Goal: Task Accomplishment & Management: Manage account settings

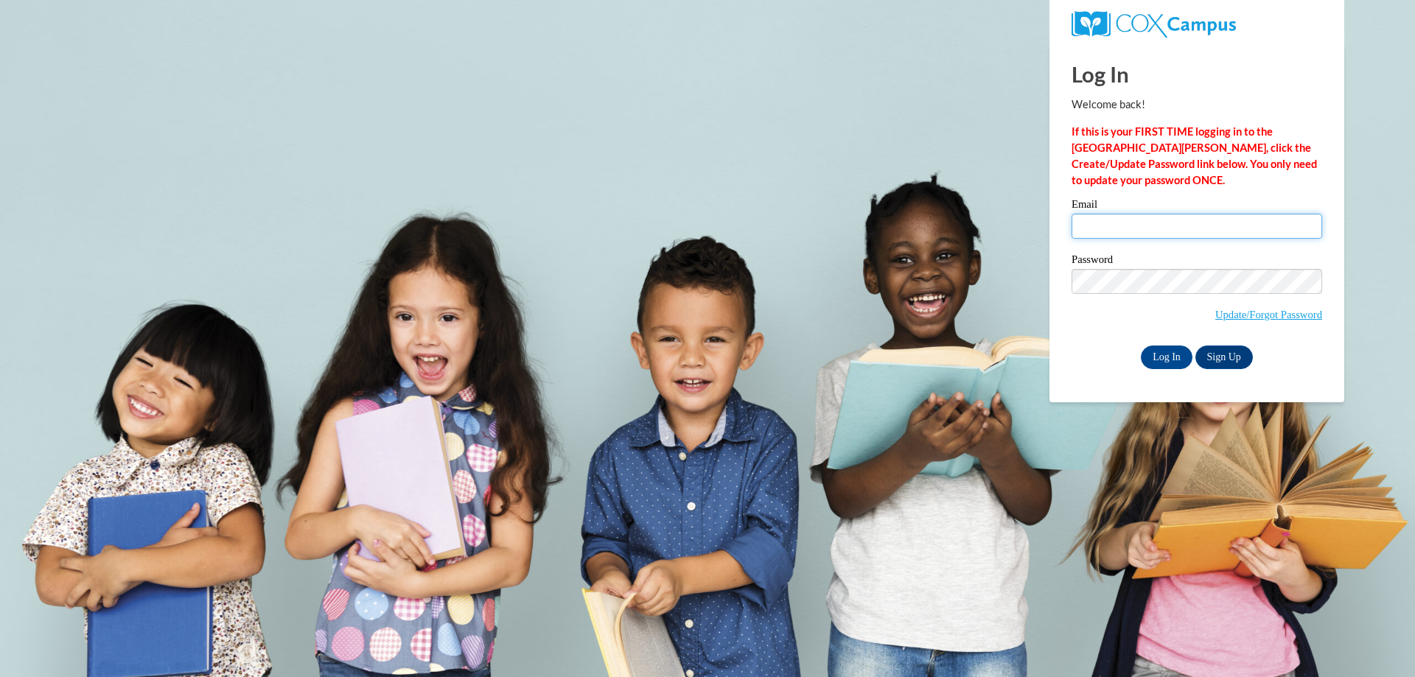
click at [1153, 225] on input "Email" at bounding box center [1196, 226] width 251 height 25
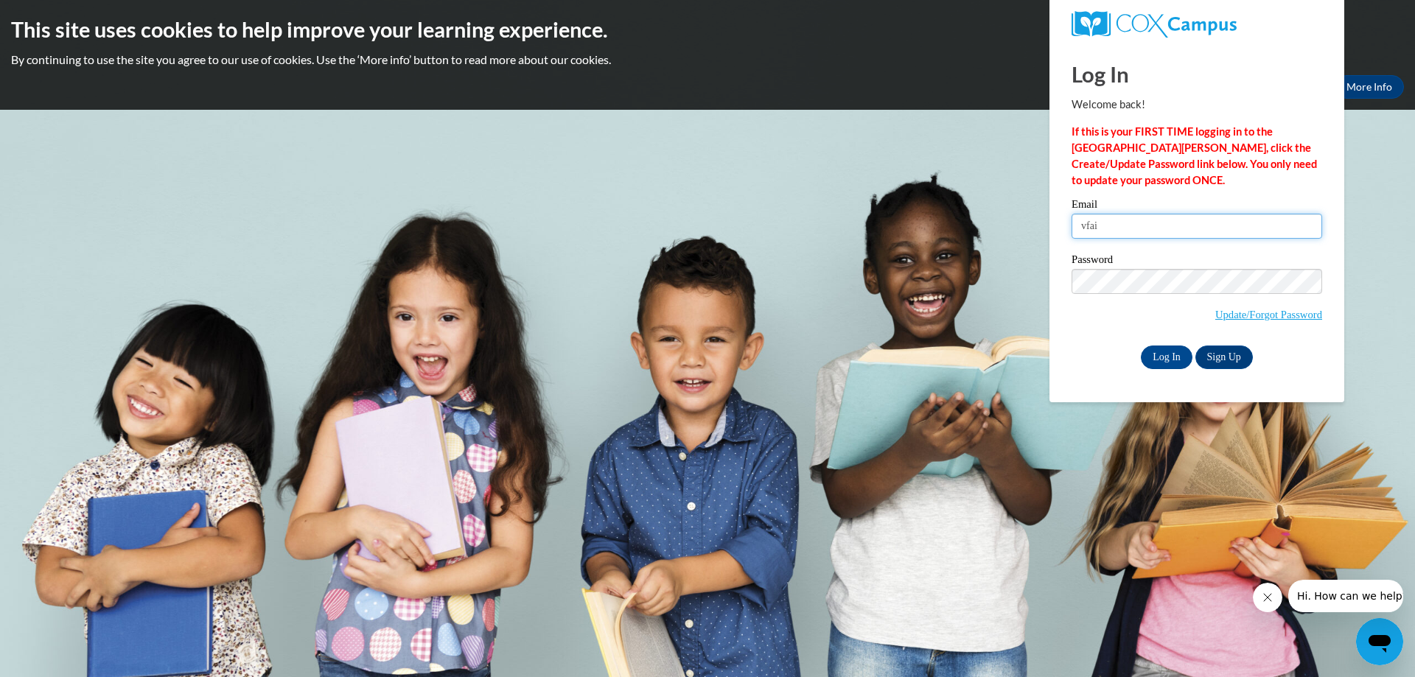
type input "vfairley@claiborne.k12.ms.us"
click at [1185, 360] on input "Log In" at bounding box center [1167, 358] width 52 height 24
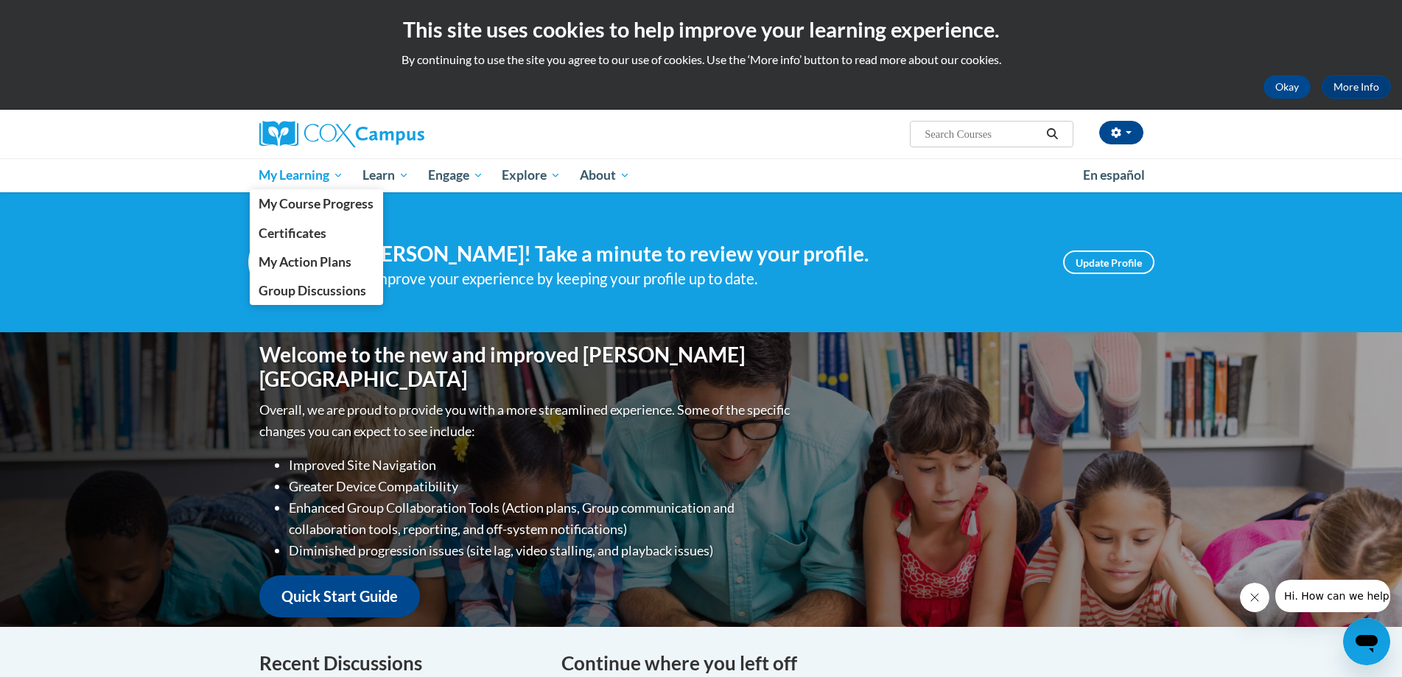
click at [284, 172] on span "My Learning" at bounding box center [301, 176] width 85 height 18
click at [305, 201] on span "My Course Progress" at bounding box center [316, 203] width 115 height 15
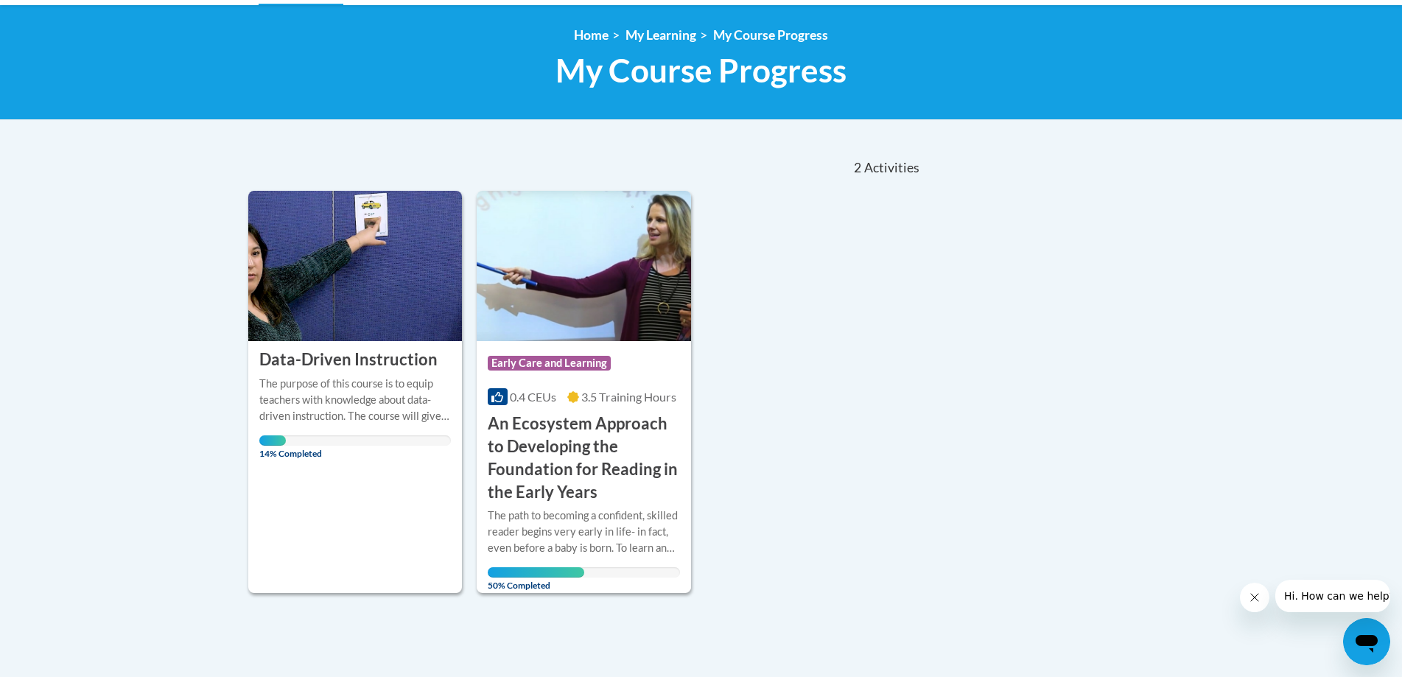
scroll to position [221, 0]
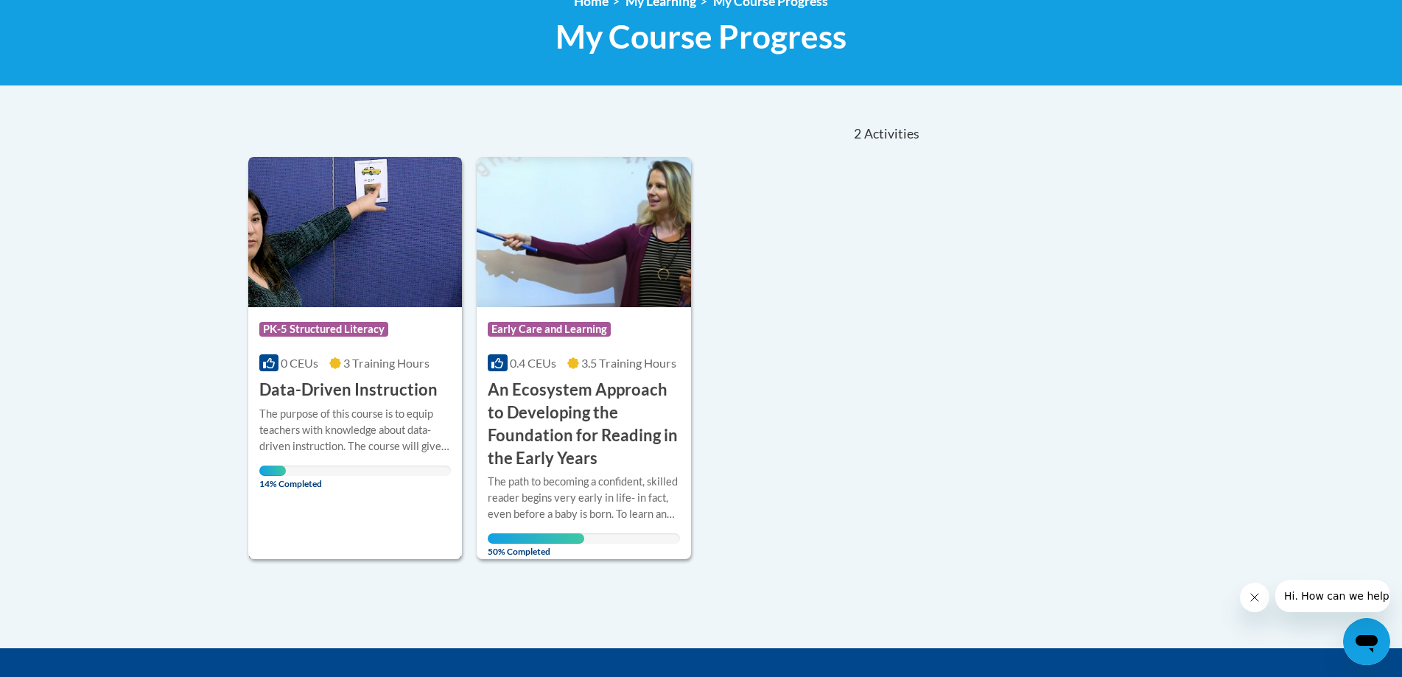
click at [355, 275] on img at bounding box center [355, 232] width 214 height 150
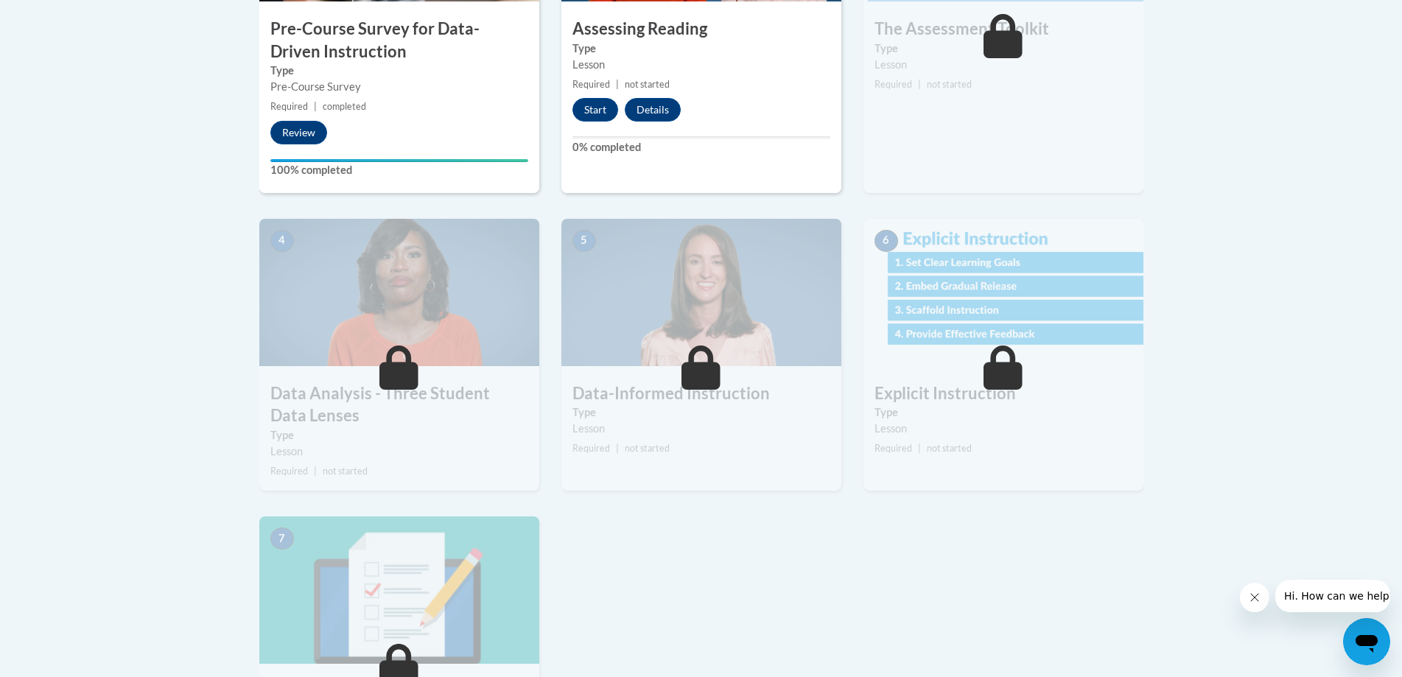
scroll to position [442, 0]
